Goal: Task Accomplishment & Management: Complete application form

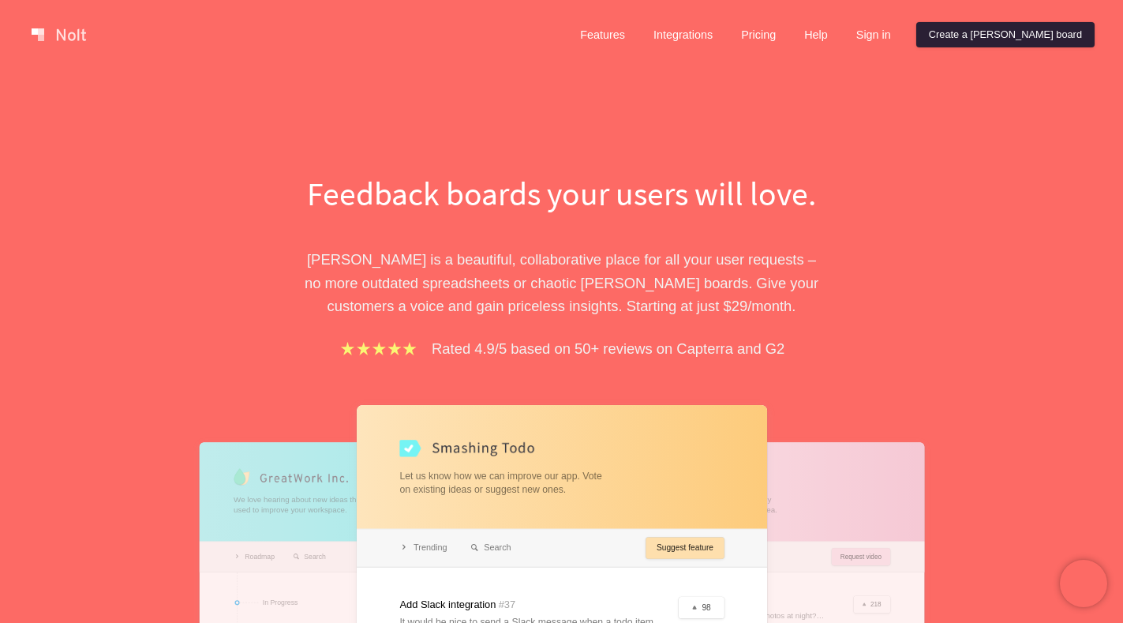
click at [1026, 32] on link "Create a [PERSON_NAME] board" at bounding box center [1005, 34] width 178 height 25
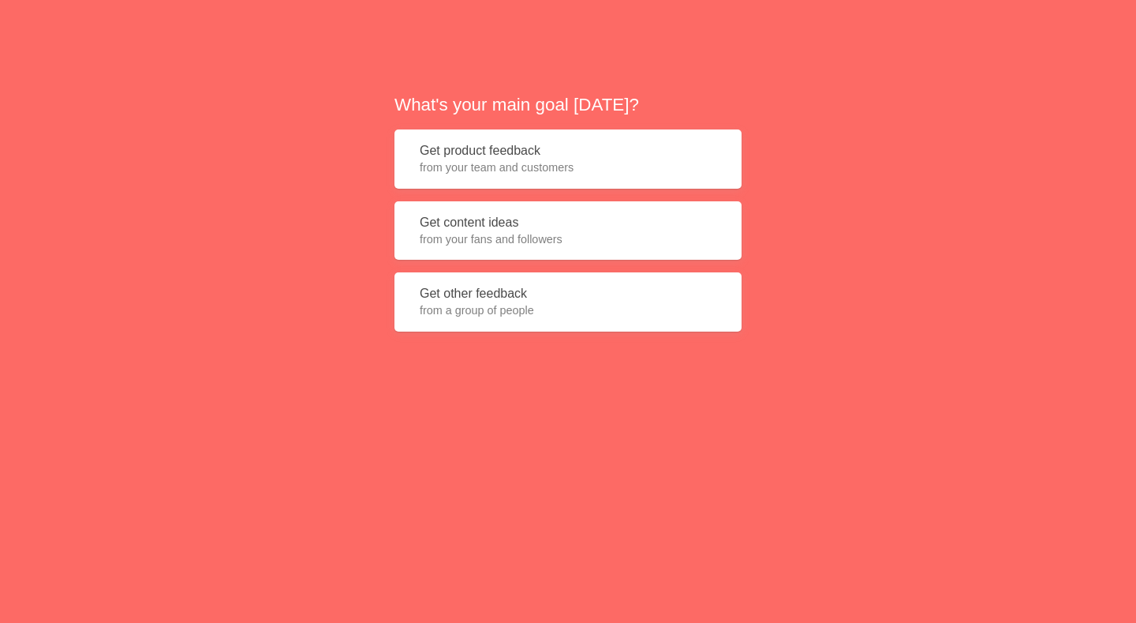
click at [473, 152] on button "Get product feedback from your team and customers" at bounding box center [567, 158] width 347 height 59
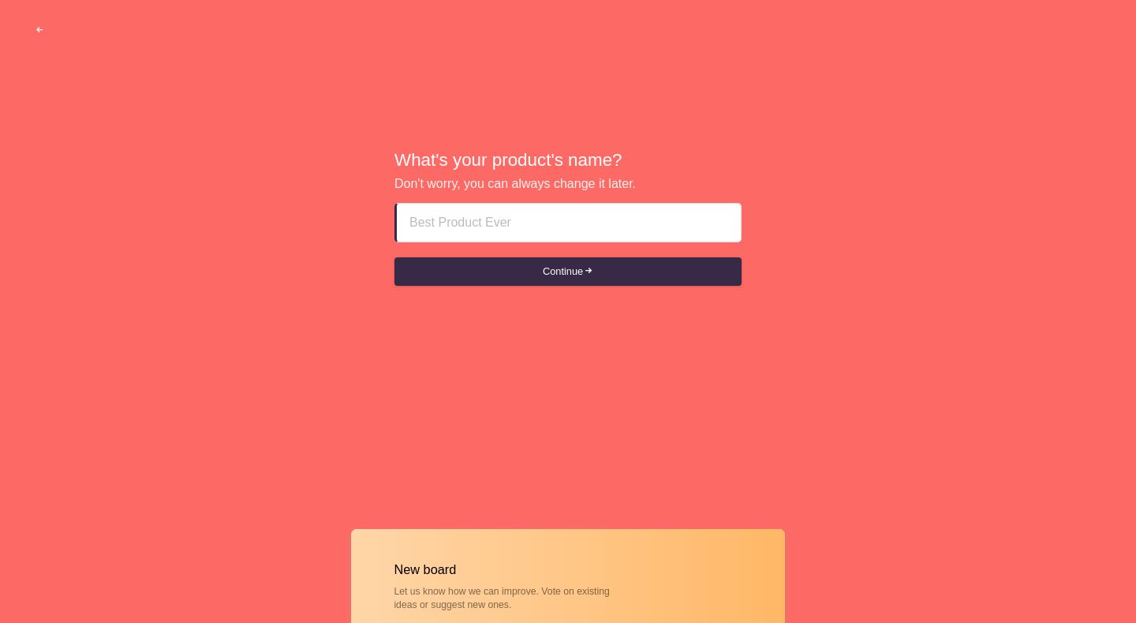
click at [508, 224] on input at bounding box center [568, 223] width 319 height 38
paste input "abu dhabi call girls 【OO971】___O⑤63⑤⑤OI63"
type input "abu dhabi call girls 【OO971】___O⑤63⑤⑤OI63"
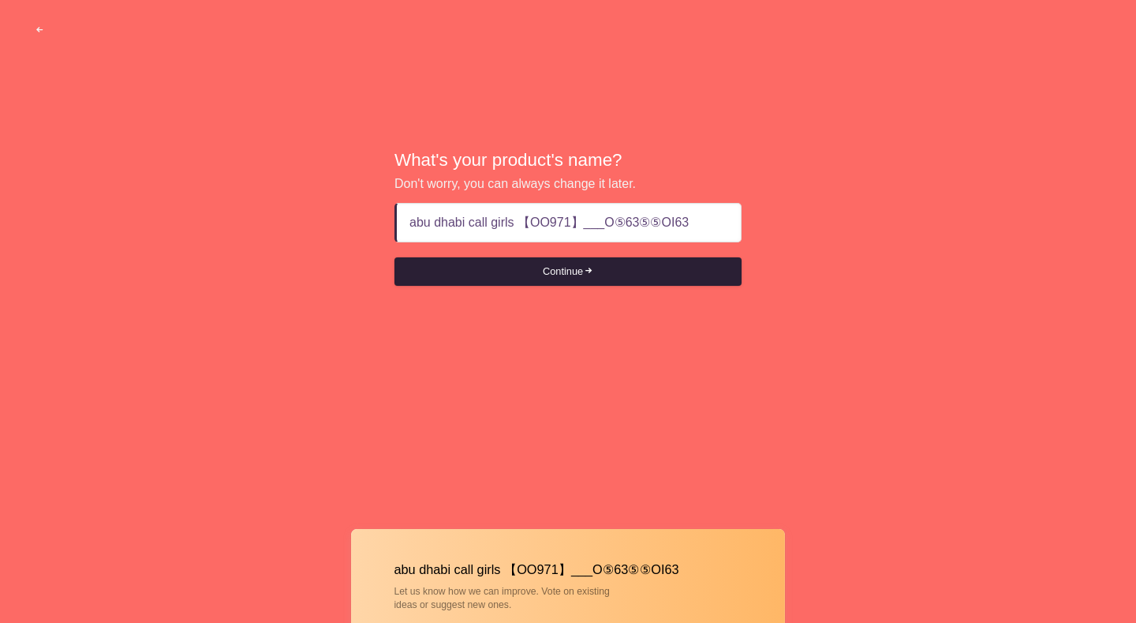
click at [560, 275] on button "Continue" at bounding box center [567, 271] width 347 height 28
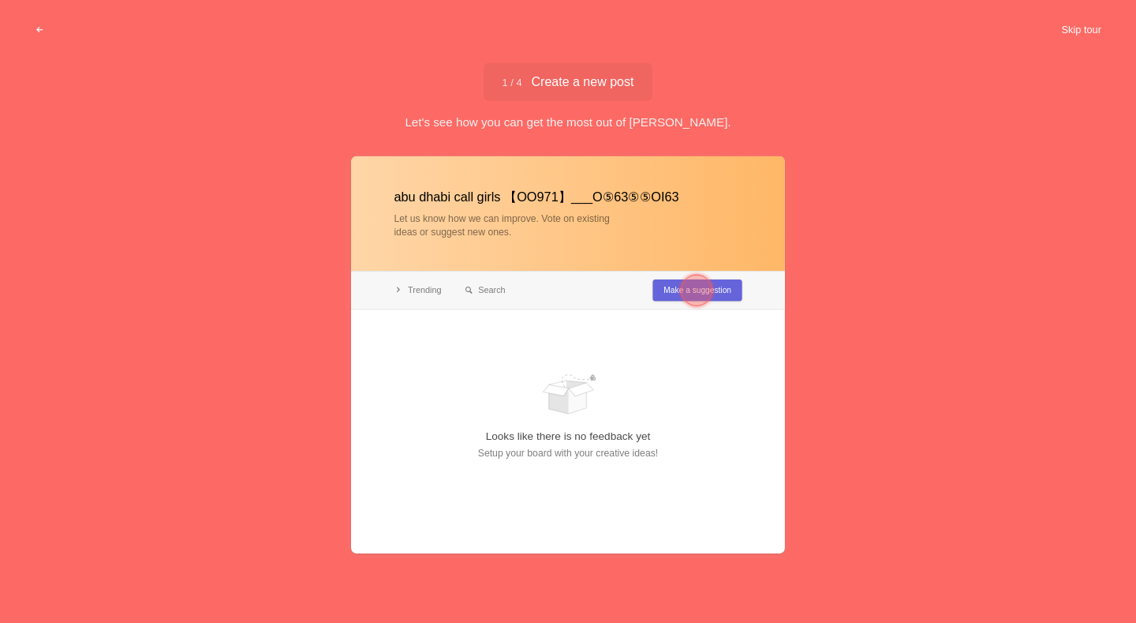
click at [1075, 28] on button "Skip tour" at bounding box center [1081, 30] width 78 height 28
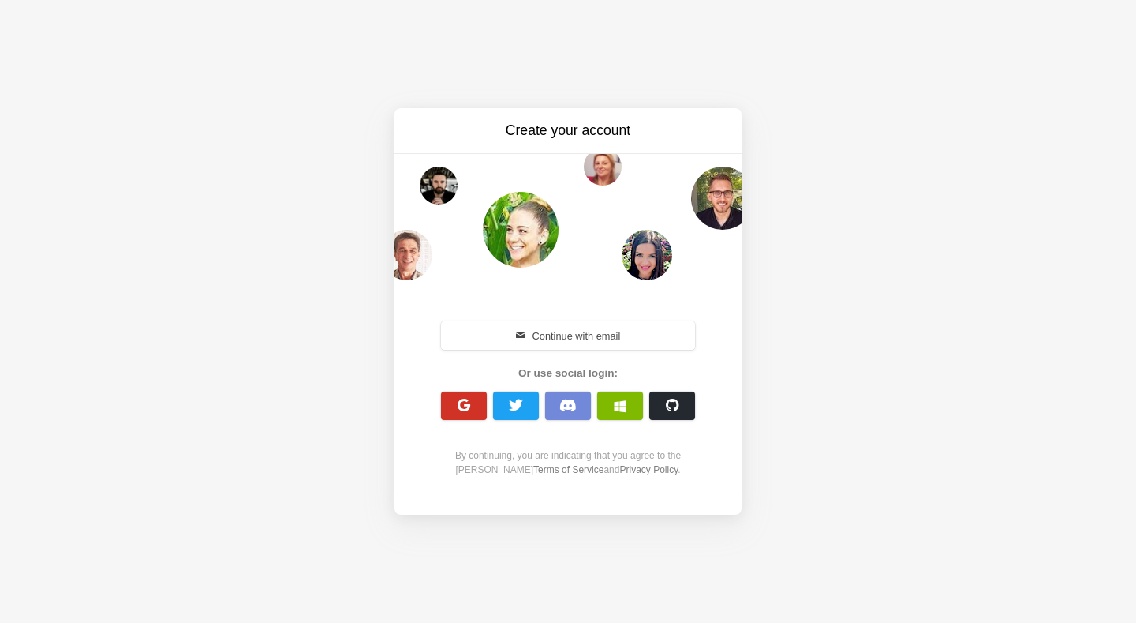
click at [473, 410] on button "button" at bounding box center [464, 405] width 46 height 28
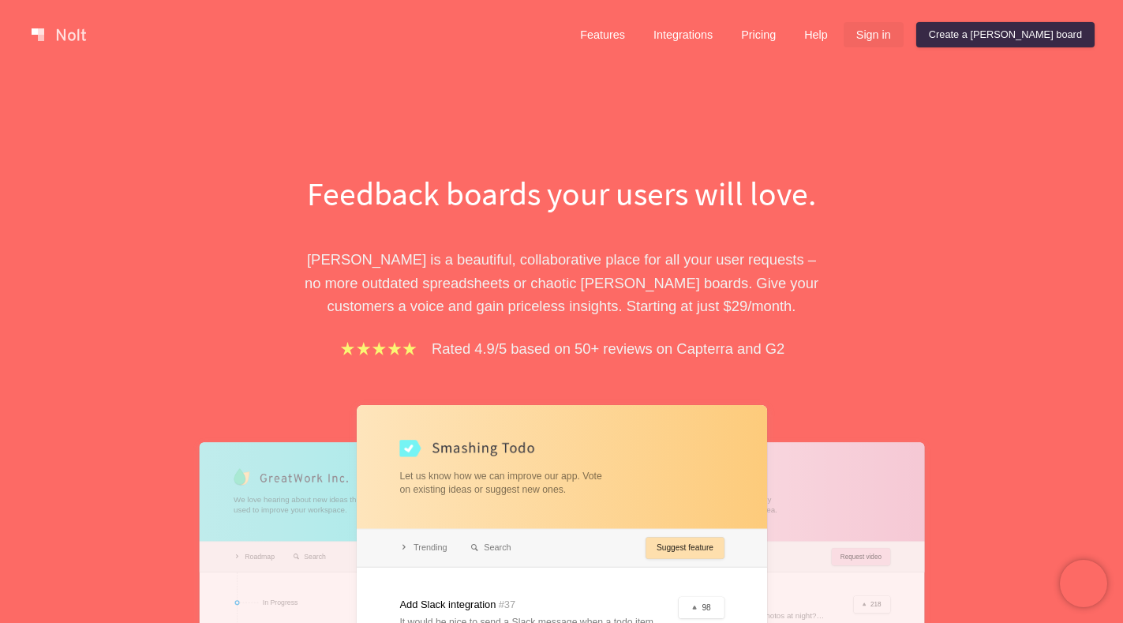
click at [903, 35] on link "Sign in" at bounding box center [873, 34] width 60 height 25
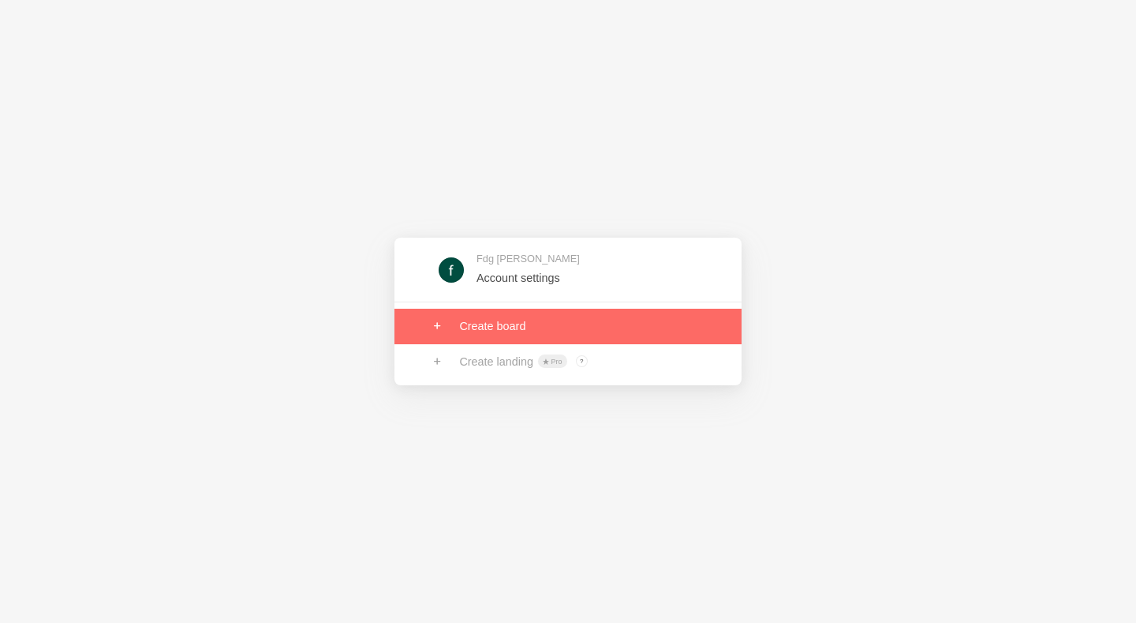
click at [514, 323] on link at bounding box center [567, 325] width 347 height 35
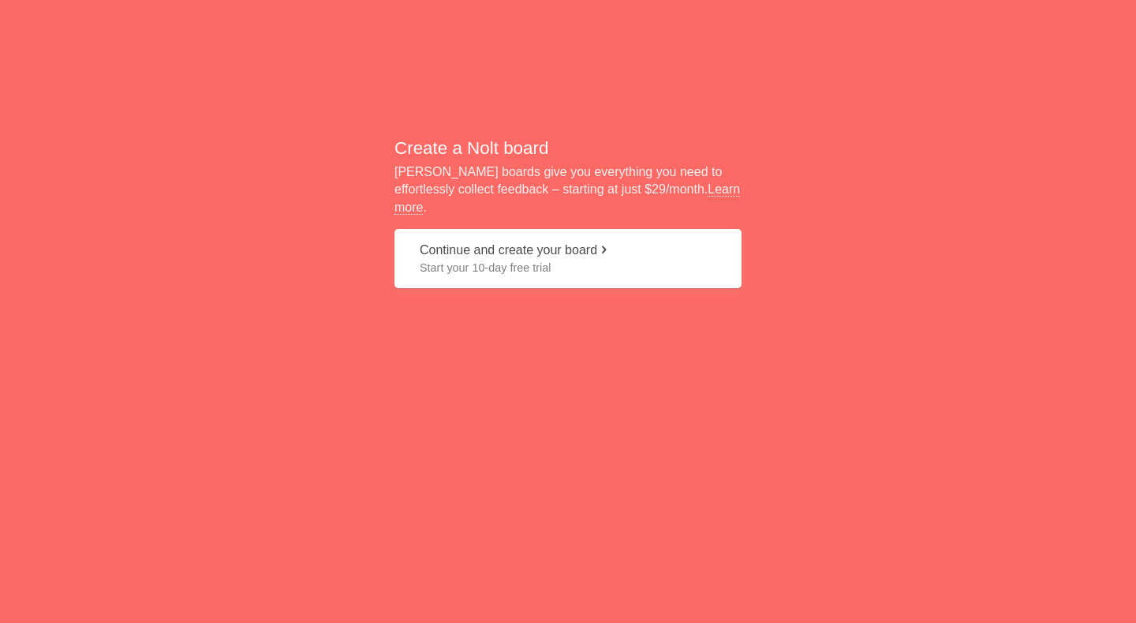
click at [469, 247] on button "Continue and create your board Start your 10-day free trial" at bounding box center [567, 258] width 347 height 59
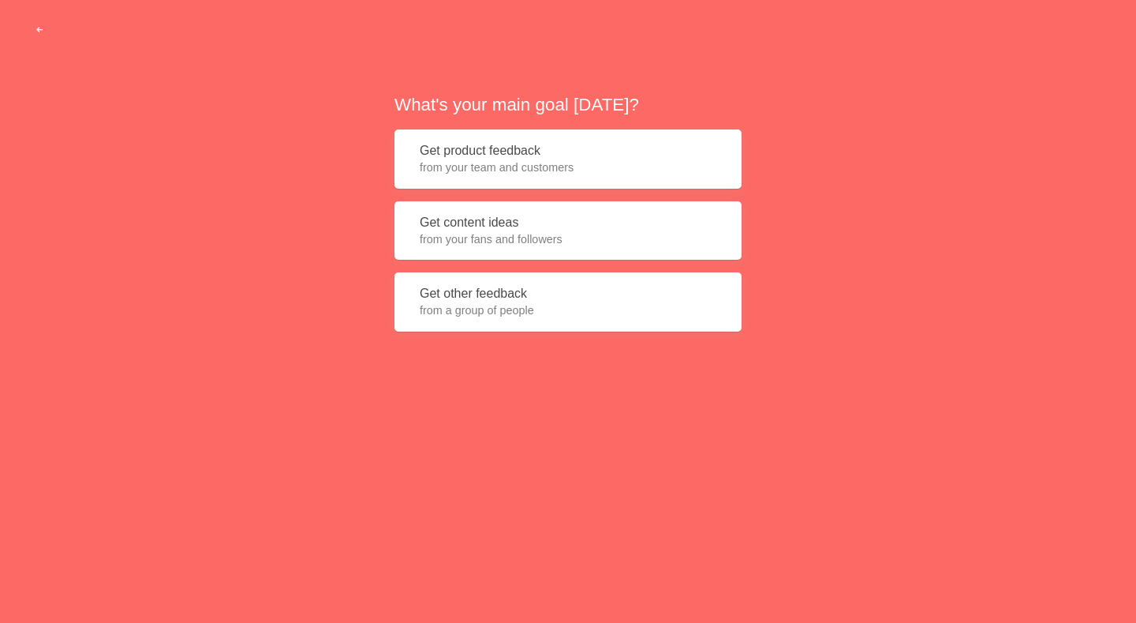
click at [492, 149] on button "Get product feedback from your team and customers" at bounding box center [567, 158] width 347 height 59
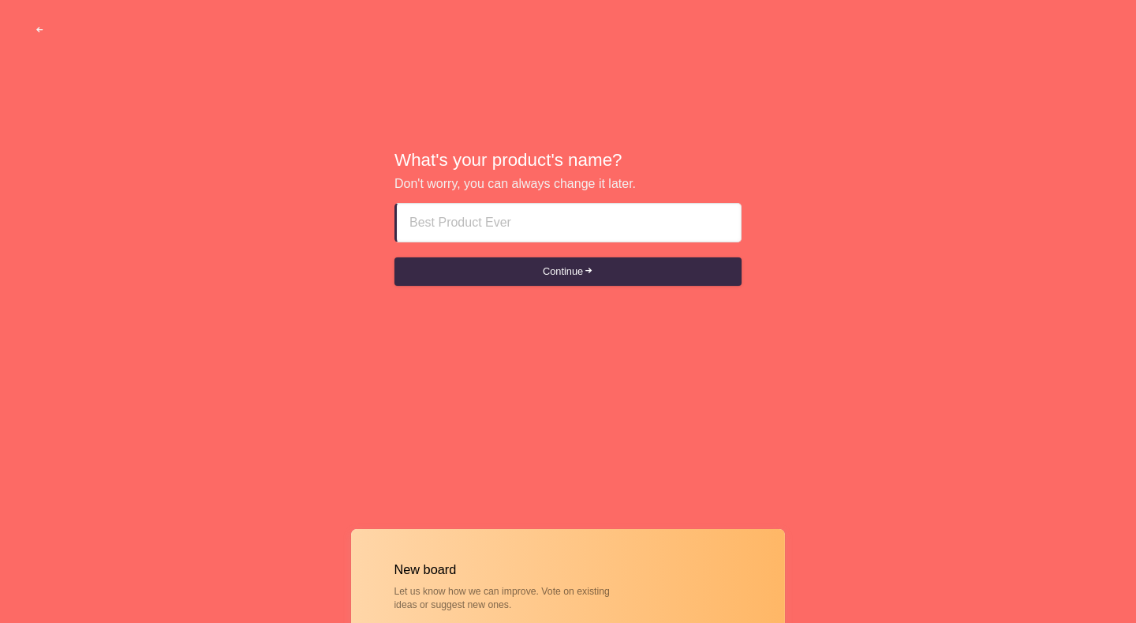
click at [498, 223] on input at bounding box center [568, 223] width 319 height 38
type input "abu dhabi call girls 【OO971】___O⑤63⑤⑤OI63"
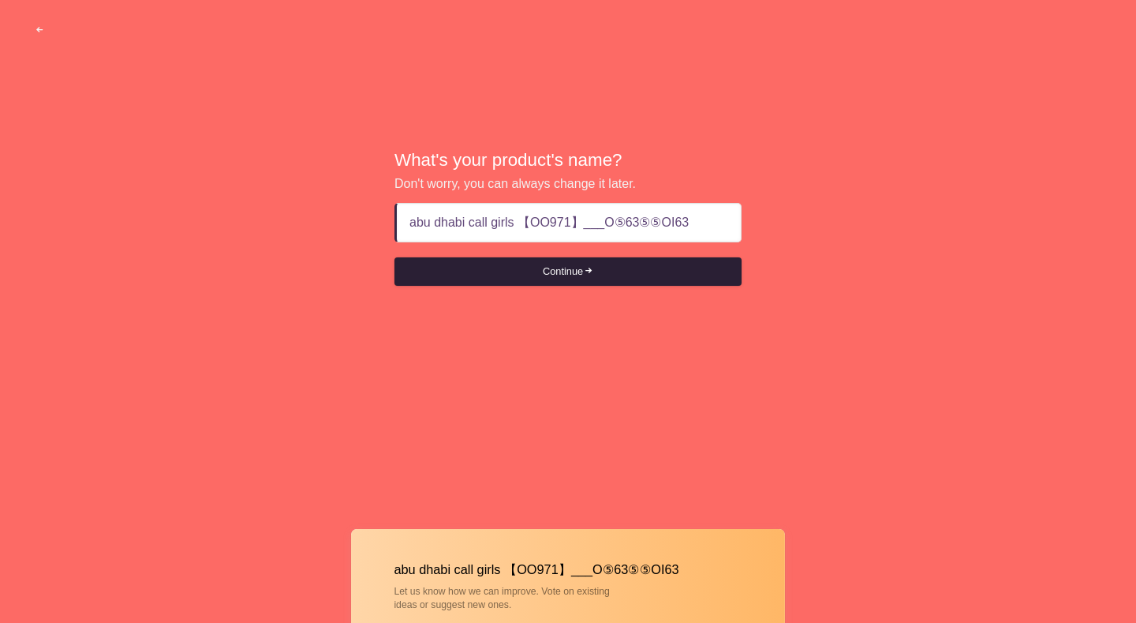
click at [515, 272] on button "Continue" at bounding box center [567, 271] width 347 height 28
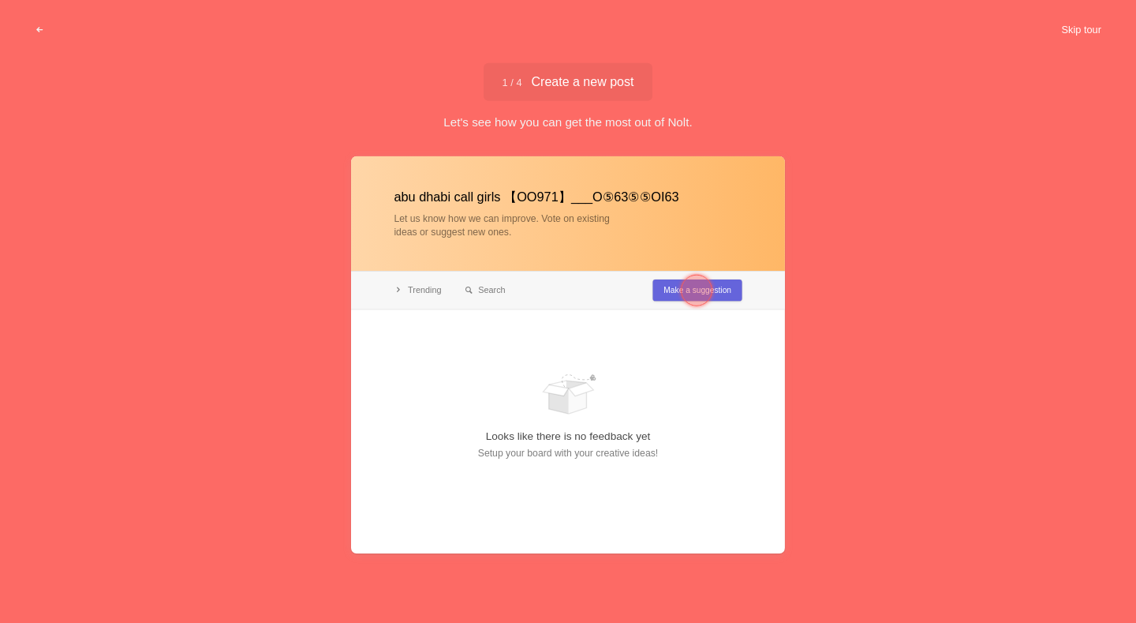
click at [1059, 30] on button "Skip tour" at bounding box center [1081, 30] width 78 height 28
